Goal: Transaction & Acquisition: Download file/media

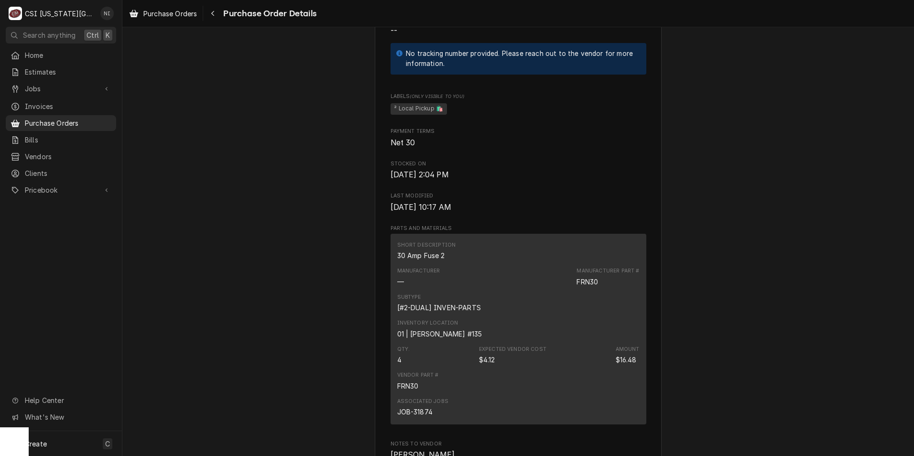
scroll to position [717, 0]
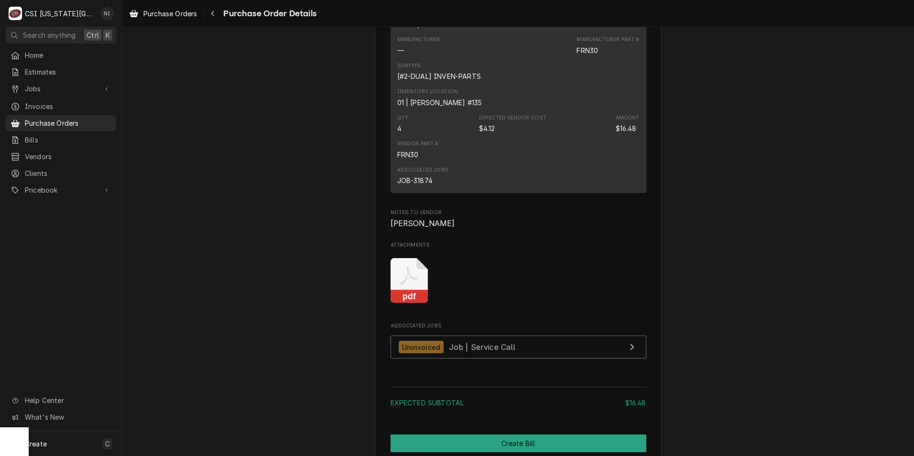
click at [411, 285] on icon "Attachments" at bounding box center [409, 275] width 19 height 19
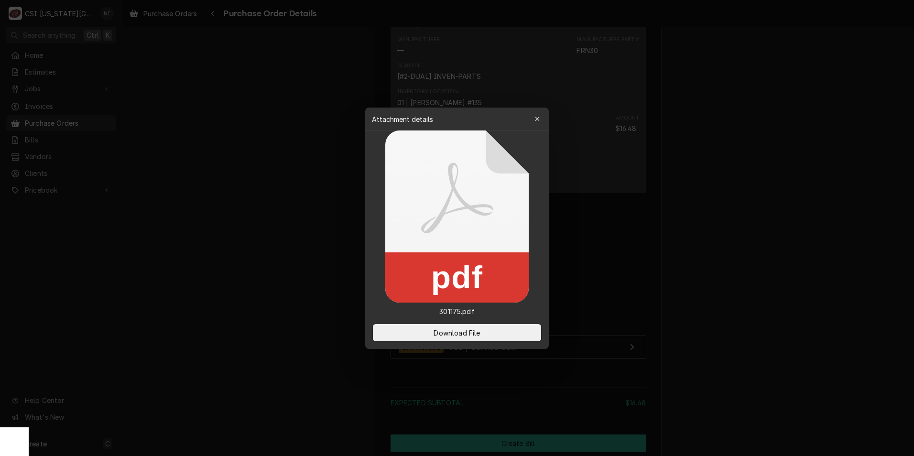
drag, startPoint x: 470, startPoint y: 336, endPoint x: 494, endPoint y: 309, distance: 36.2
click at [470, 336] on span "Download File" at bounding box center [457, 332] width 50 height 10
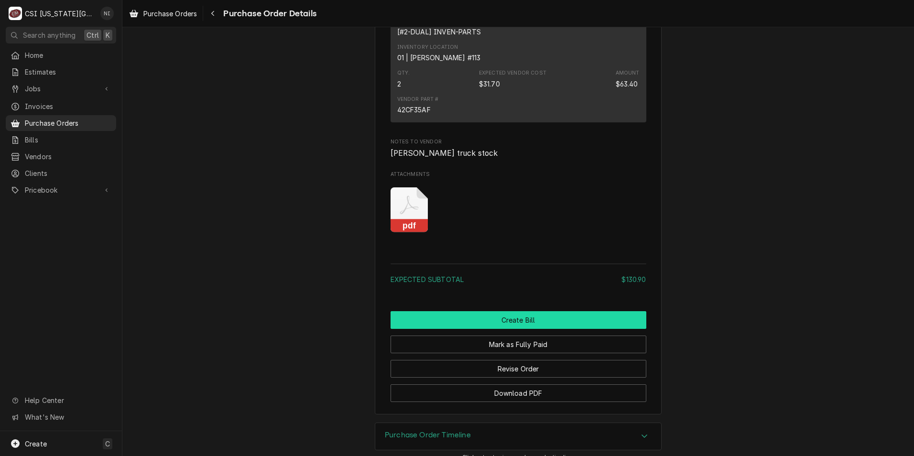
scroll to position [1099, 0]
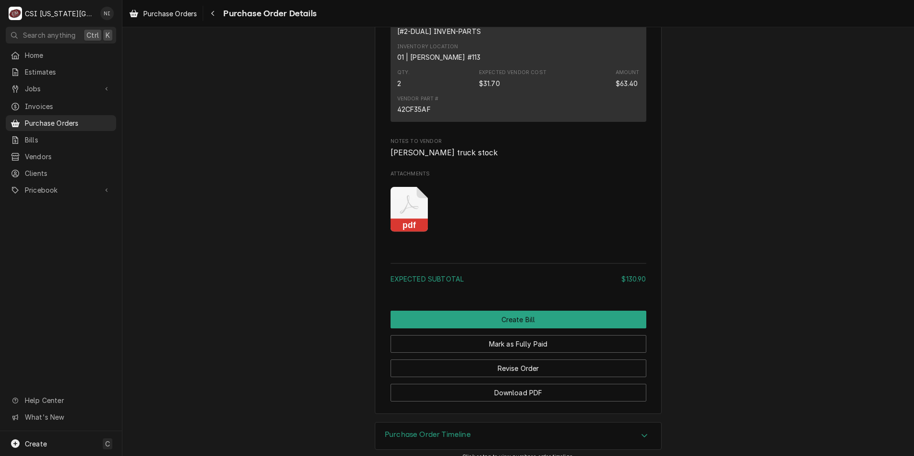
click at [395, 232] on icon "Attachments" at bounding box center [409, 209] width 38 height 45
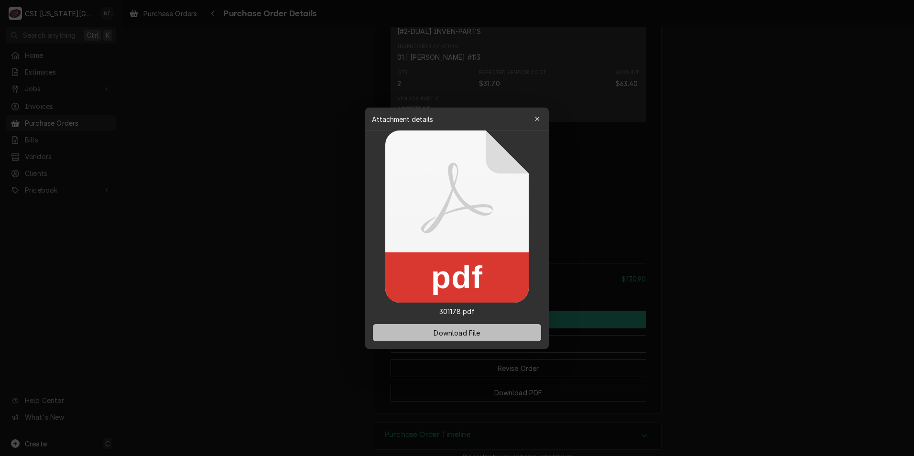
click at [441, 327] on button "Download File" at bounding box center [457, 332] width 168 height 17
